Goal: Register for event/course

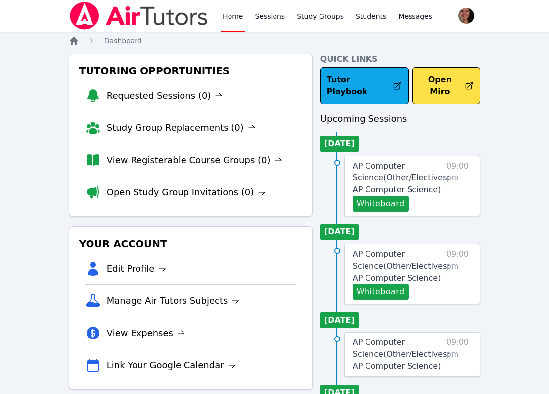
click at [73, 42] on icon "Breadcrumb" at bounding box center [74, 41] width 10 height 10
click at [78, 45] on icon "Breadcrumb" at bounding box center [74, 41] width 10 height 10
click at [116, 44] on span "Dashboard" at bounding box center [123, 41] width 38 height 8
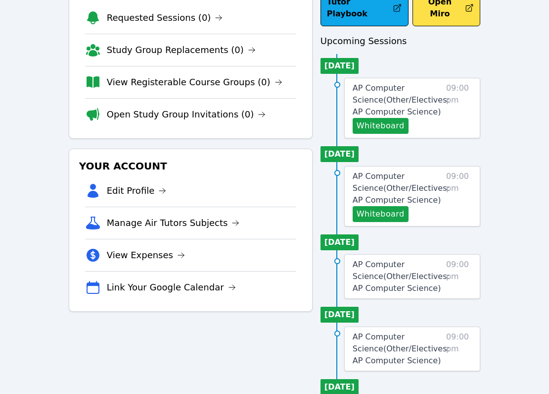
scroll to position [87, 0]
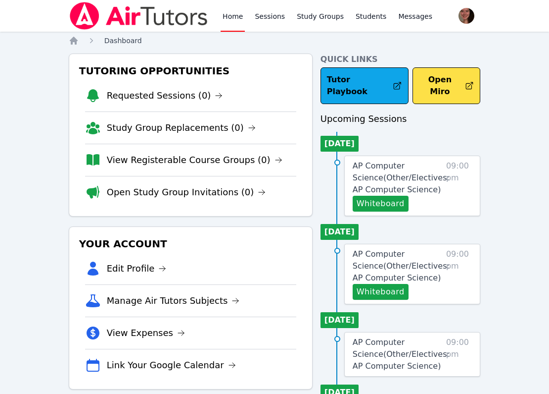
click at [122, 43] on span "Dashboard" at bounding box center [123, 41] width 38 height 8
click at [84, 41] on ol "Home Dashboard" at bounding box center [105, 41] width 73 height 10
click at [77, 41] on icon "Breadcrumb" at bounding box center [74, 41] width 10 height 10
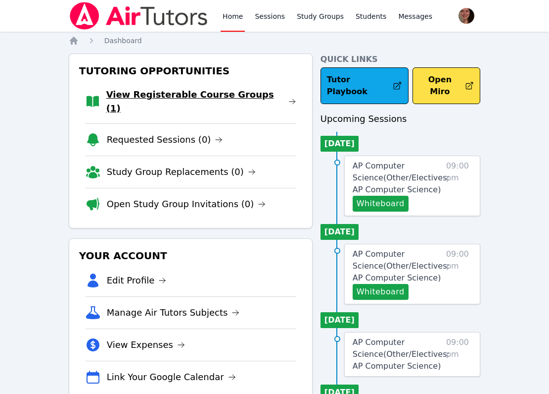
click at [226, 97] on link "View Registerable Course Groups (1)" at bounding box center [201, 102] width 190 height 28
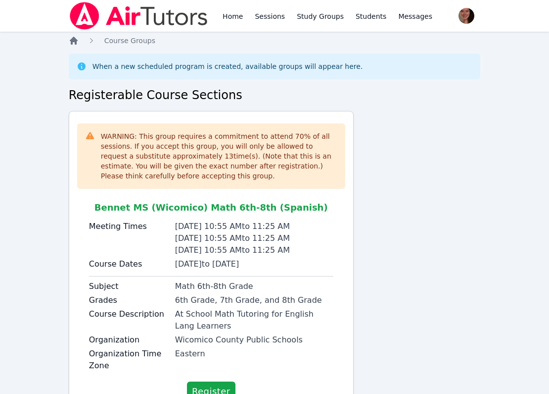
click at [76, 40] on icon "Breadcrumb" at bounding box center [74, 41] width 8 height 8
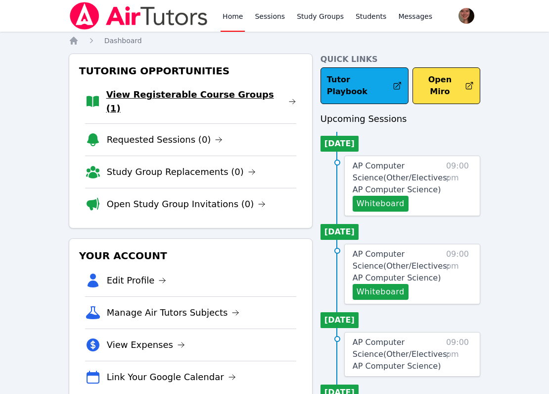
click at [122, 97] on link "View Registerable Course Groups (1)" at bounding box center [201, 102] width 190 height 28
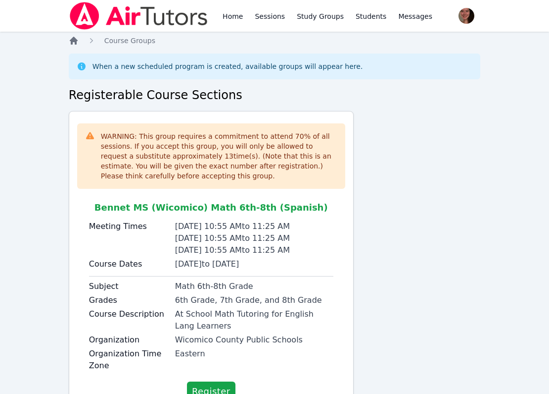
click at [75, 40] on icon "Breadcrumb" at bounding box center [74, 41] width 8 height 8
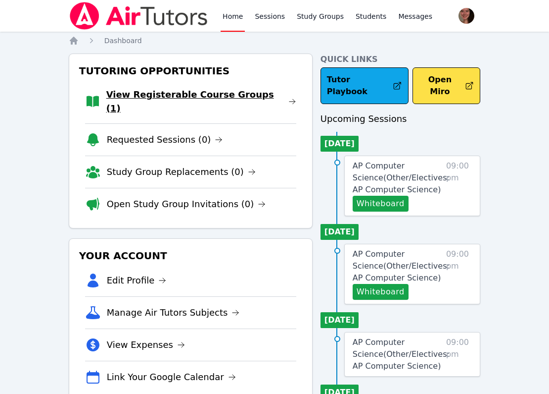
click at [116, 92] on link "View Registerable Course Groups (1)" at bounding box center [201, 102] width 190 height 28
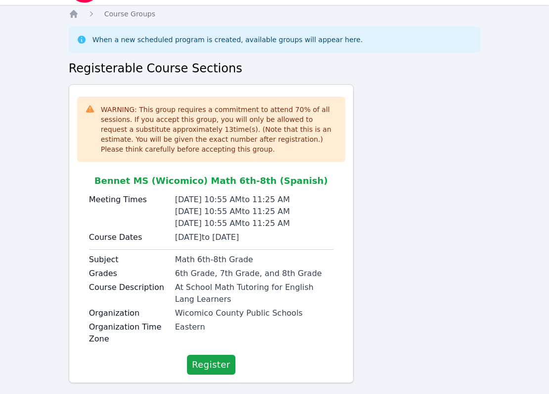
scroll to position [10, 0]
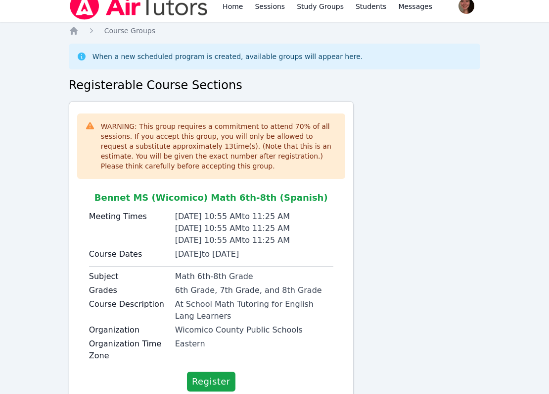
click at [80, 29] on ol "Home Course Groups" at bounding box center [112, 31] width 87 height 10
click at [74, 29] on icon "Breadcrumb" at bounding box center [74, 31] width 8 height 8
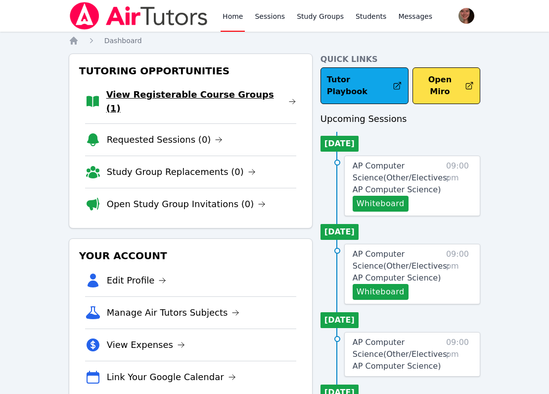
click at [148, 97] on link "View Registerable Course Groups (1)" at bounding box center [201, 102] width 190 height 28
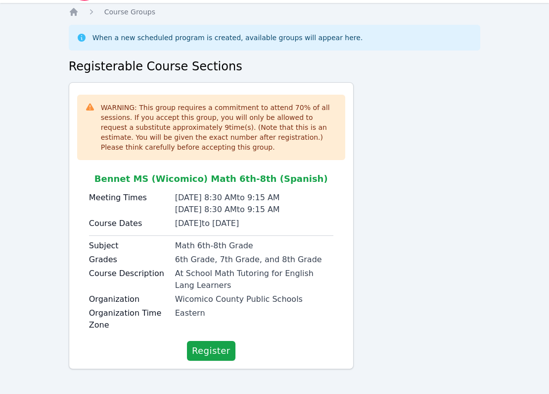
scroll to position [32, 0]
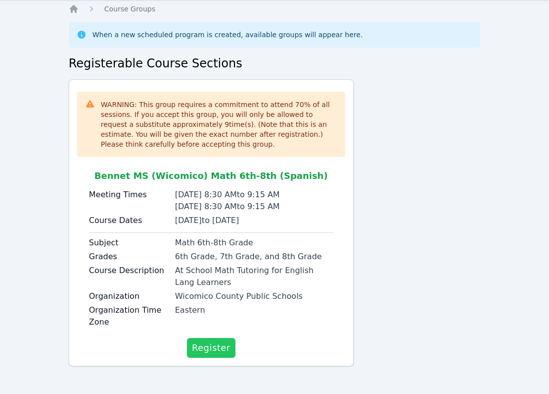
click at [198, 343] on span "Register" at bounding box center [211, 348] width 39 height 14
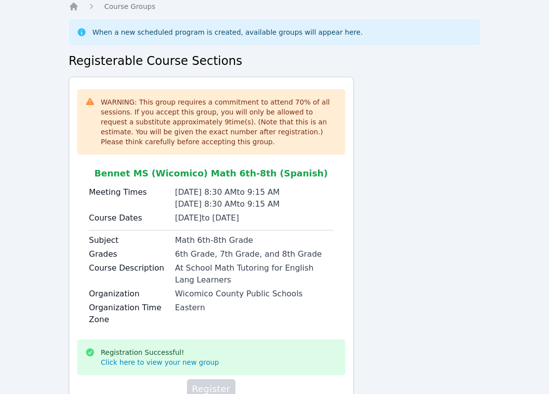
scroll to position [0, 0]
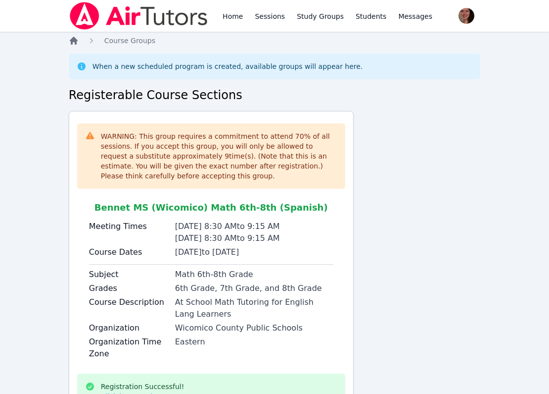
click at [78, 40] on icon "Breadcrumb" at bounding box center [74, 41] width 10 height 10
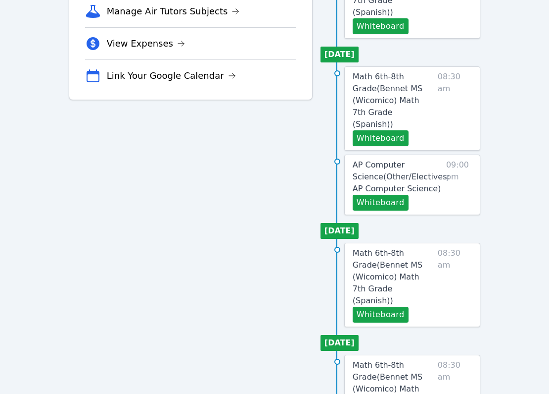
scroll to position [300, 0]
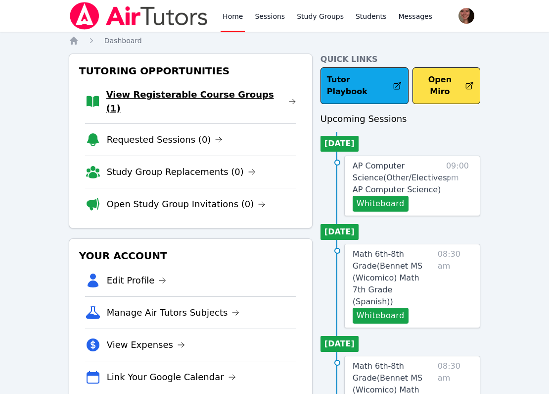
click at [157, 94] on link "View Registerable Course Groups (1)" at bounding box center [201, 102] width 190 height 28
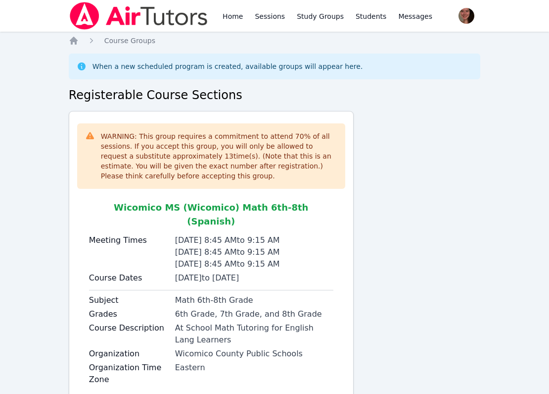
scroll to position [44, 0]
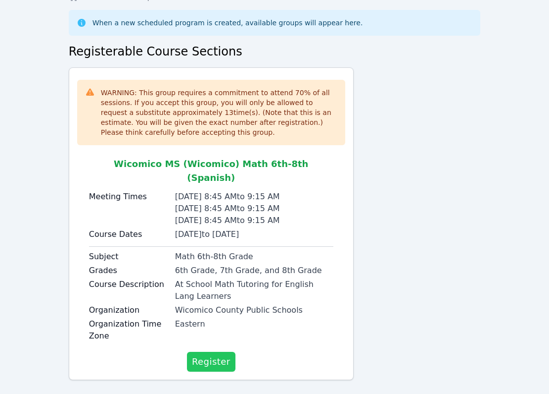
click at [217, 351] on button "Register" at bounding box center [211, 361] width 49 height 20
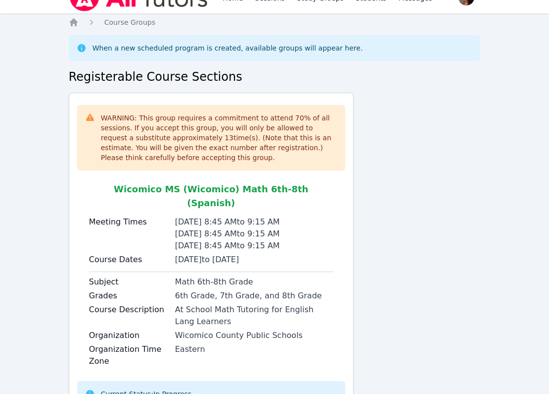
scroll to position [0, 0]
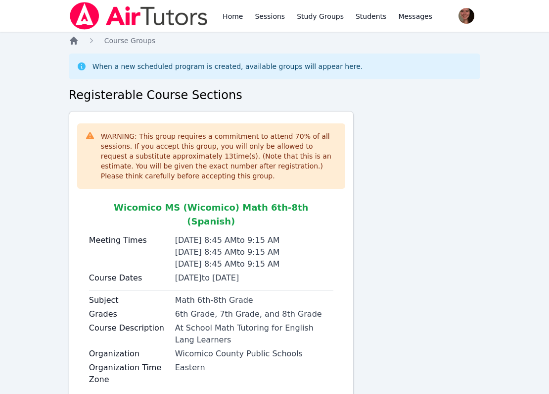
click at [78, 43] on icon "Breadcrumb" at bounding box center [74, 41] width 10 height 10
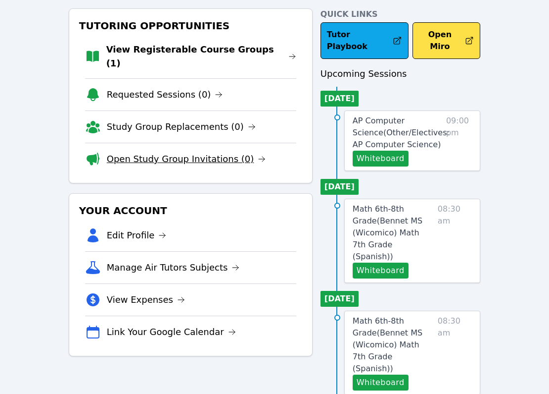
scroll to position [51, 0]
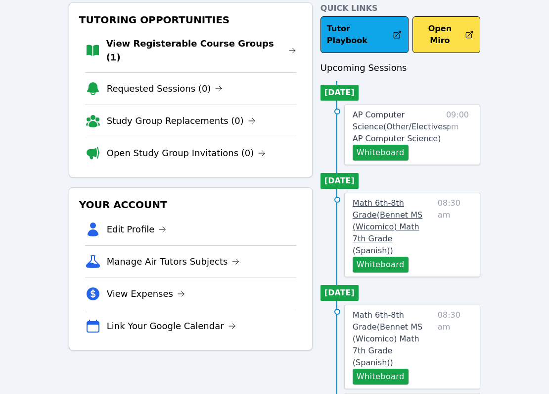
click at [379, 198] on span "Math 6th-8th Grade ( Bennet MS (Wicomico) Math 7th Grade (Spanish) )" at bounding box center [388, 226] width 70 height 57
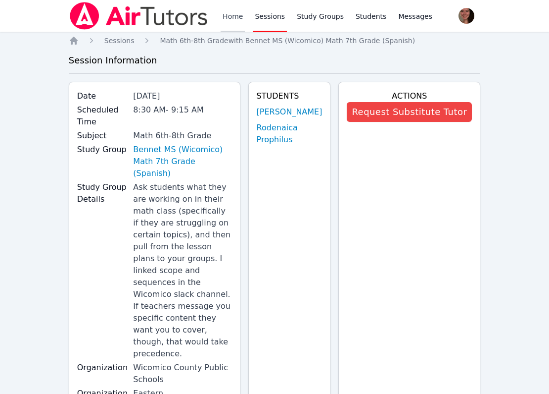
click at [223, 18] on link "Home" at bounding box center [233, 16] width 24 height 32
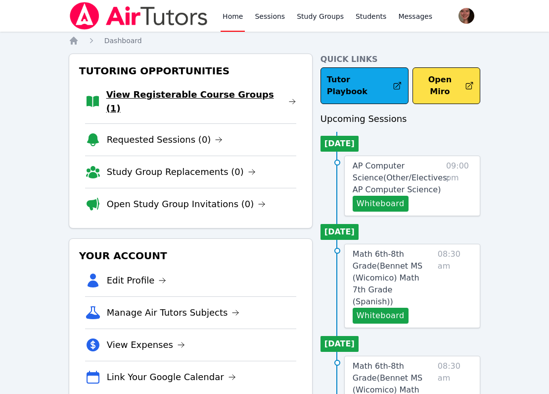
click at [206, 99] on link "View Registerable Course Groups (1)" at bounding box center [201, 102] width 190 height 28
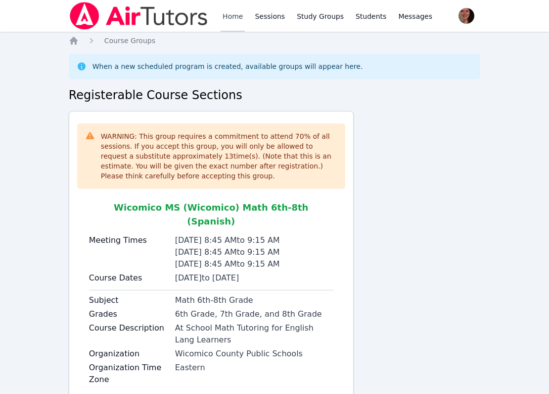
click at [228, 19] on link "Home" at bounding box center [233, 16] width 24 height 32
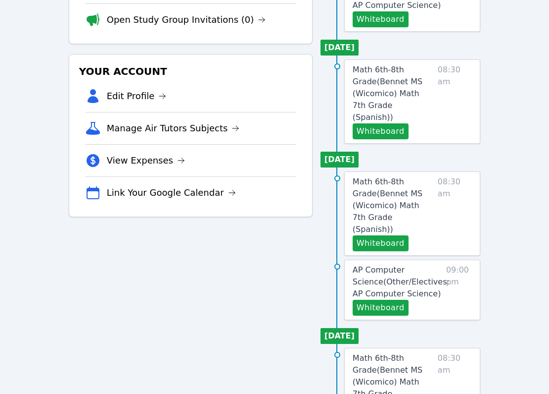
scroll to position [186, 0]
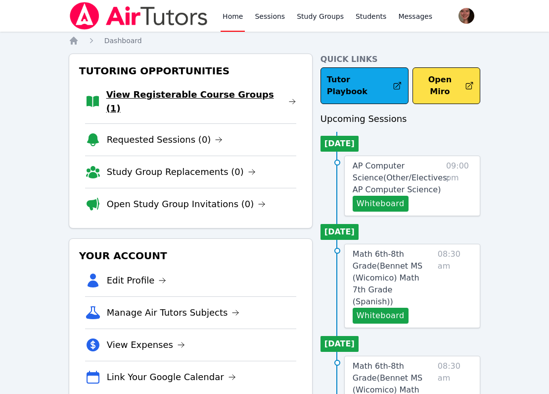
click at [142, 93] on link "View Registerable Course Groups (1)" at bounding box center [201, 102] width 190 height 28
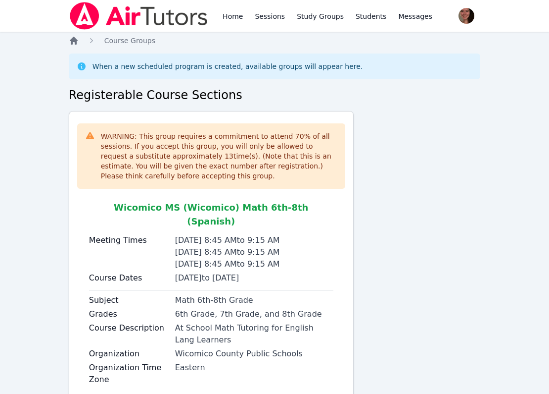
click at [78, 37] on icon "Breadcrumb" at bounding box center [74, 41] width 10 height 10
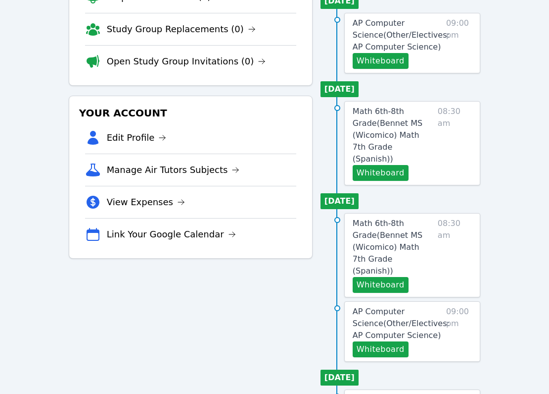
scroll to position [153, 0]
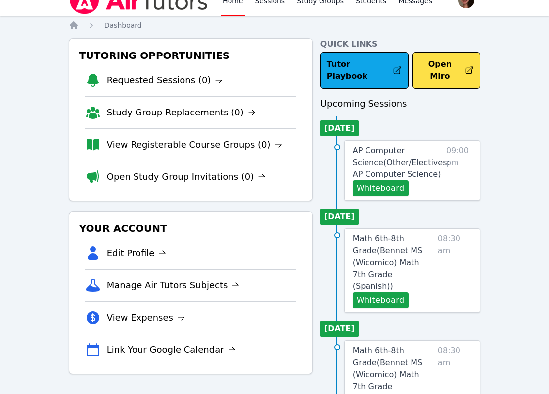
scroll to position [12, 0]
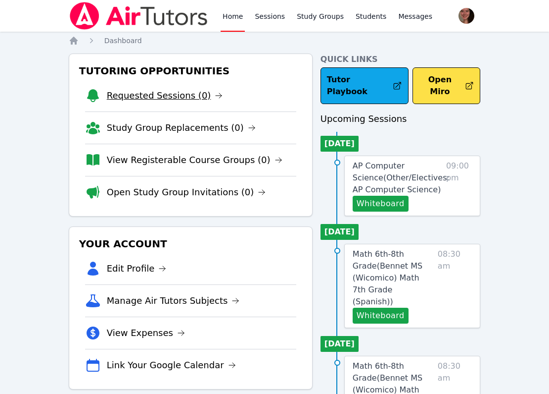
click at [147, 99] on link "Requested Sessions (0)" at bounding box center [165, 96] width 116 height 14
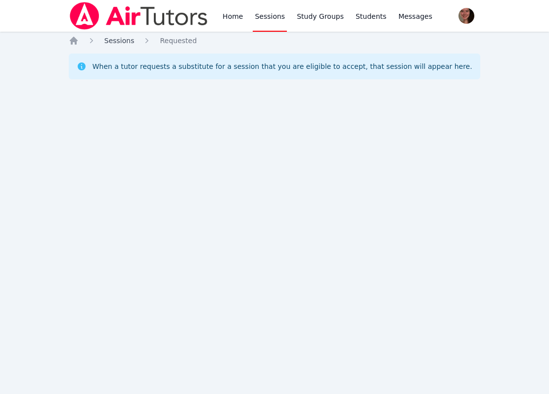
click at [120, 40] on span "Sessions" at bounding box center [119, 41] width 30 height 8
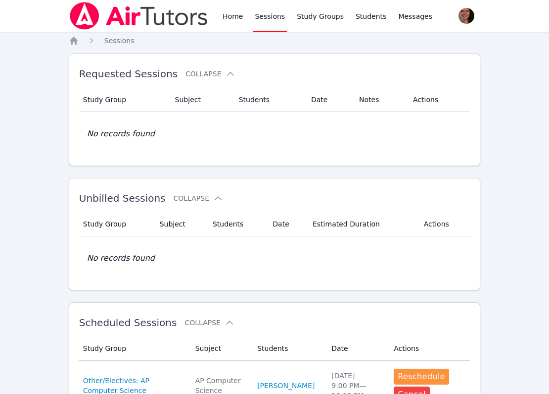
click at [96, 43] on icon "Breadcrumb" at bounding box center [92, 41] width 10 height 10
click at [86, 43] on ol "Home Sessions" at bounding box center [102, 41] width 66 height 10
click at [78, 43] on icon "Breadcrumb" at bounding box center [74, 41] width 10 height 10
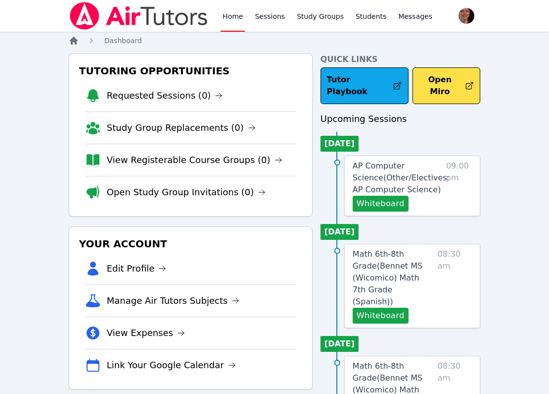
click at [71, 43] on icon "Breadcrumb" at bounding box center [74, 41] width 8 height 8
click at [225, 16] on link "Home" at bounding box center [233, 16] width 24 height 32
click at [76, 39] on icon "Breadcrumb" at bounding box center [74, 41] width 8 height 8
click at [91, 15] on img at bounding box center [139, 16] width 140 height 28
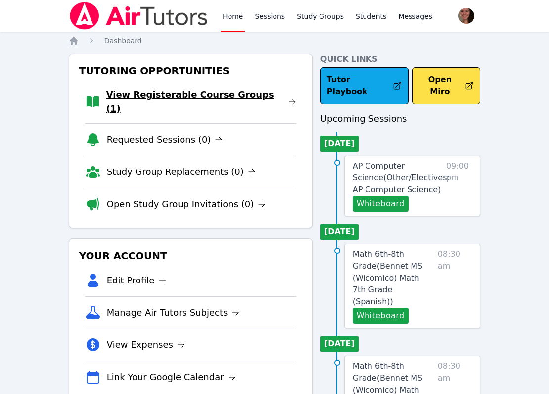
click at [168, 100] on link "View Registerable Course Groups (1)" at bounding box center [201, 102] width 190 height 28
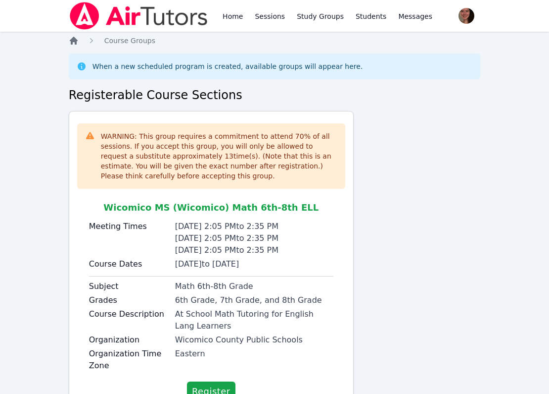
click at [72, 39] on icon "Breadcrumb" at bounding box center [74, 41] width 8 height 8
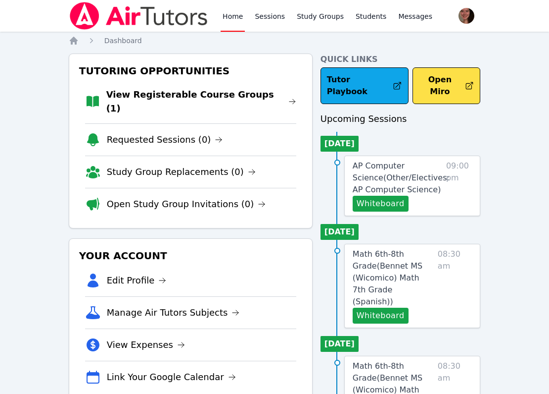
click at [128, 108] on li "View Registerable Course Groups (1)" at bounding box center [190, 102] width 211 height 44
click at [128, 103] on li "View Registerable Course Groups (1)" at bounding box center [190, 102] width 211 height 44
click at [128, 99] on link "View Registerable Course Groups (1)" at bounding box center [201, 102] width 190 height 28
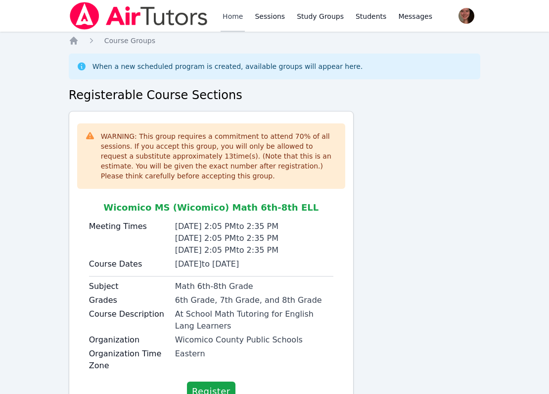
click at [231, 9] on link "Home" at bounding box center [233, 16] width 24 height 32
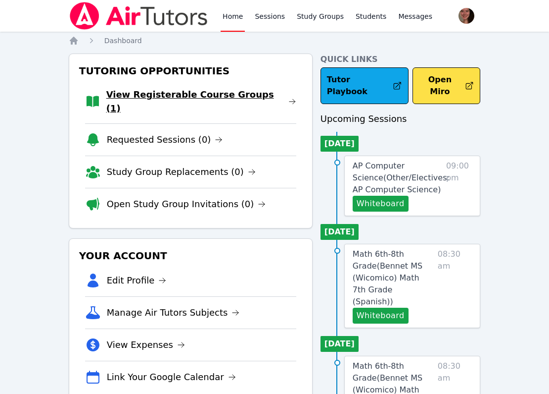
click at [170, 96] on link "View Registerable Course Groups (1)" at bounding box center [201, 102] width 190 height 28
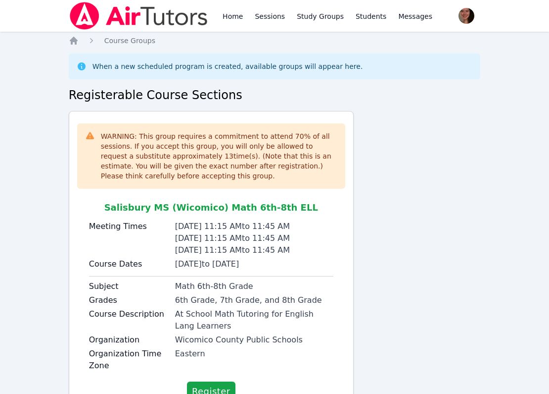
click at [136, 13] on img at bounding box center [139, 16] width 140 height 28
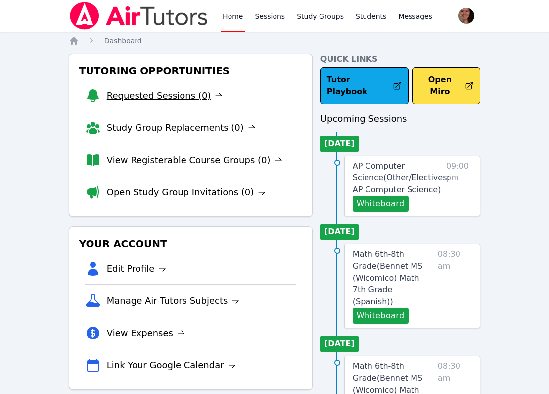
click at [132, 91] on link "Requested Sessions (0)" at bounding box center [165, 96] width 116 height 14
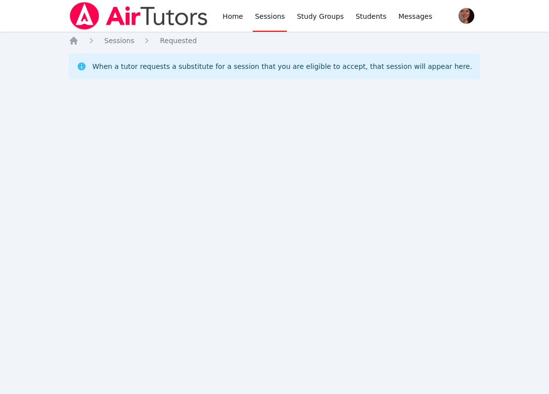
click at [80, 40] on ol "Home Sessions Requested" at bounding box center [133, 41] width 128 height 10
click at [78, 42] on icon "Breadcrumb" at bounding box center [74, 41] width 10 height 10
